Goal: Check status: Check status

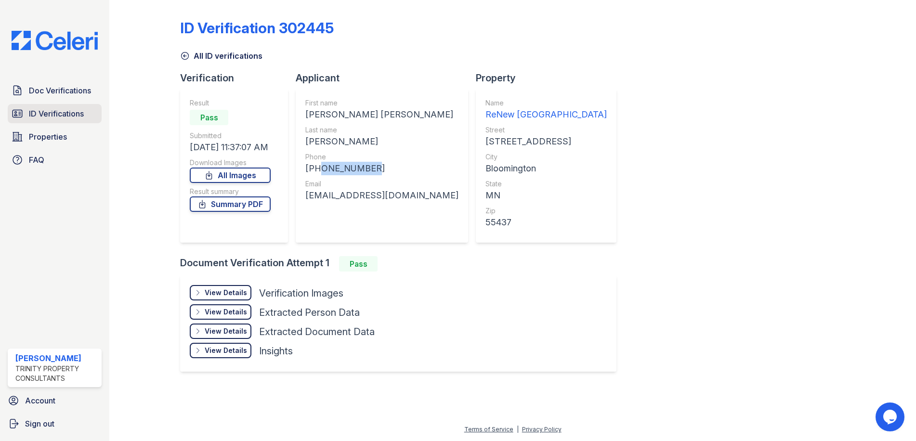
click at [83, 115] on span "ID Verifications" at bounding box center [56, 114] width 55 height 12
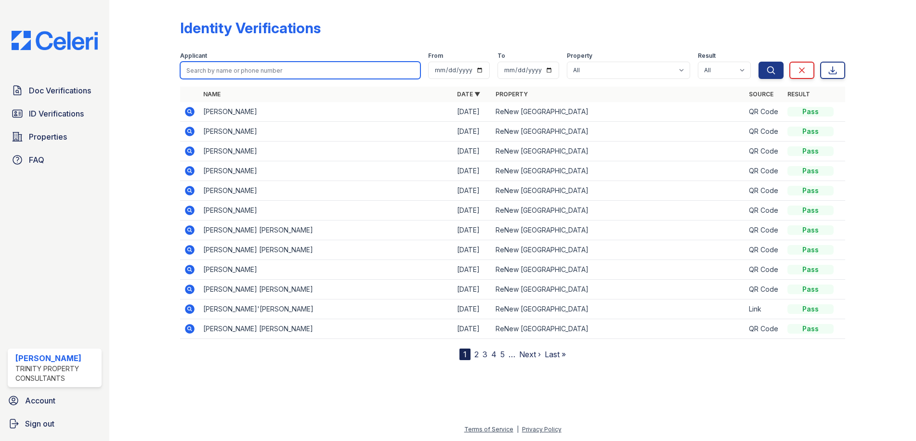
click at [232, 67] on input "search" at bounding box center [300, 70] width 240 height 17
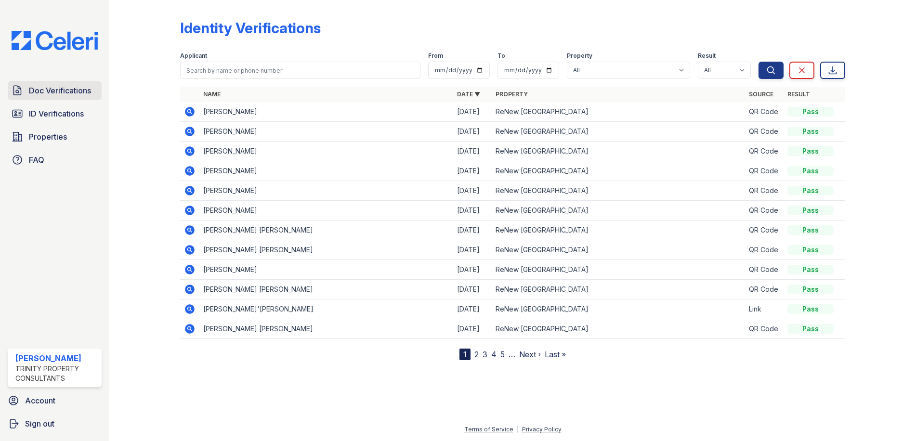
click at [62, 93] on span "Doc Verifications" at bounding box center [60, 91] width 62 height 12
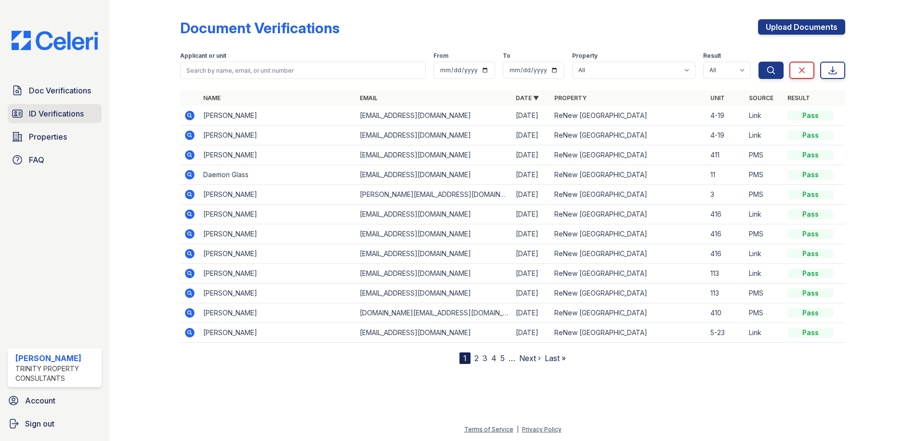
click at [69, 113] on span "ID Verifications" at bounding box center [56, 114] width 55 height 12
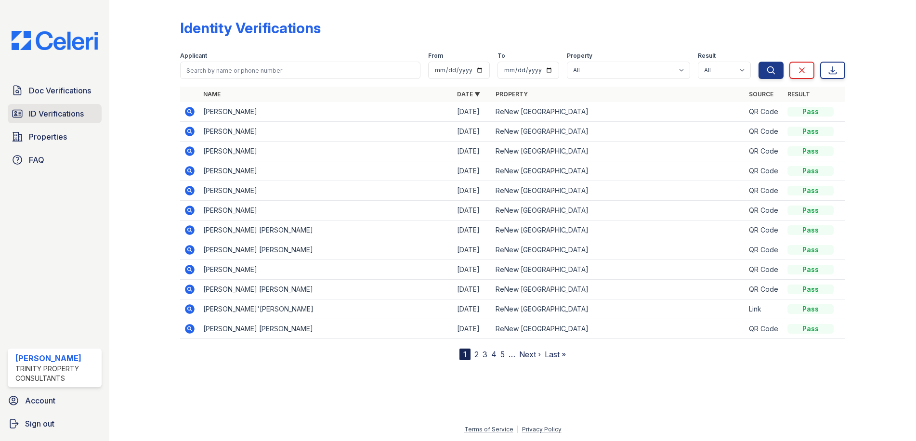
click at [91, 121] on link "ID Verifications" at bounding box center [55, 113] width 94 height 19
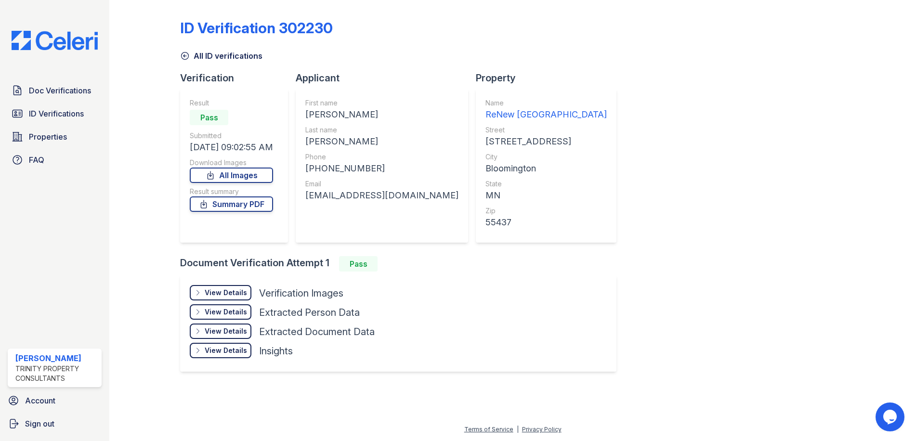
click at [835, 75] on div "ID Verification 302230 All ID verifications Verification Result Pass Submitted …" at bounding box center [512, 195] width 665 height 382
